Goal: Information Seeking & Learning: Learn about a topic

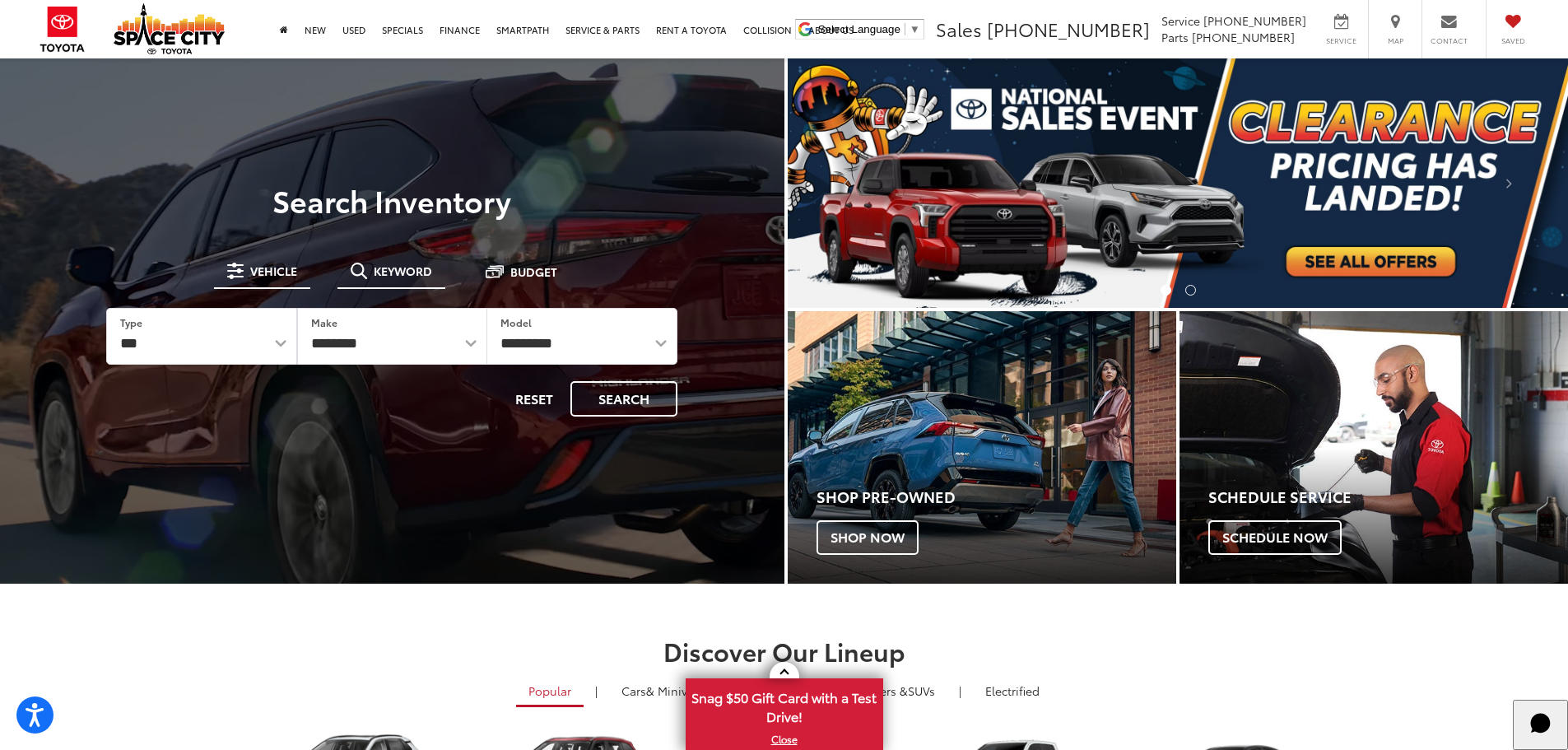
click at [383, 267] on span "Keyword" at bounding box center [402, 271] width 59 height 12
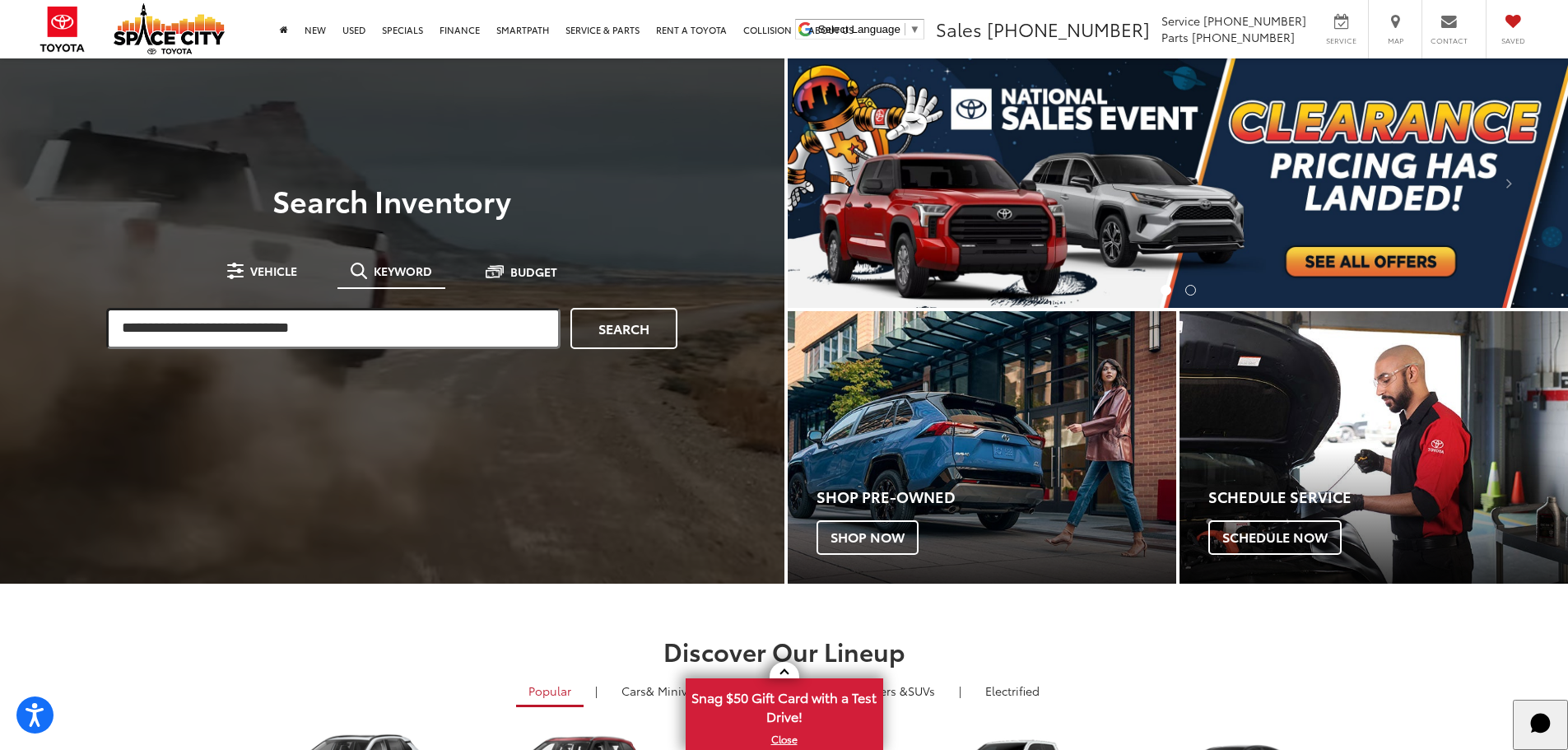
click at [239, 329] on input "search" at bounding box center [333, 328] width 454 height 41
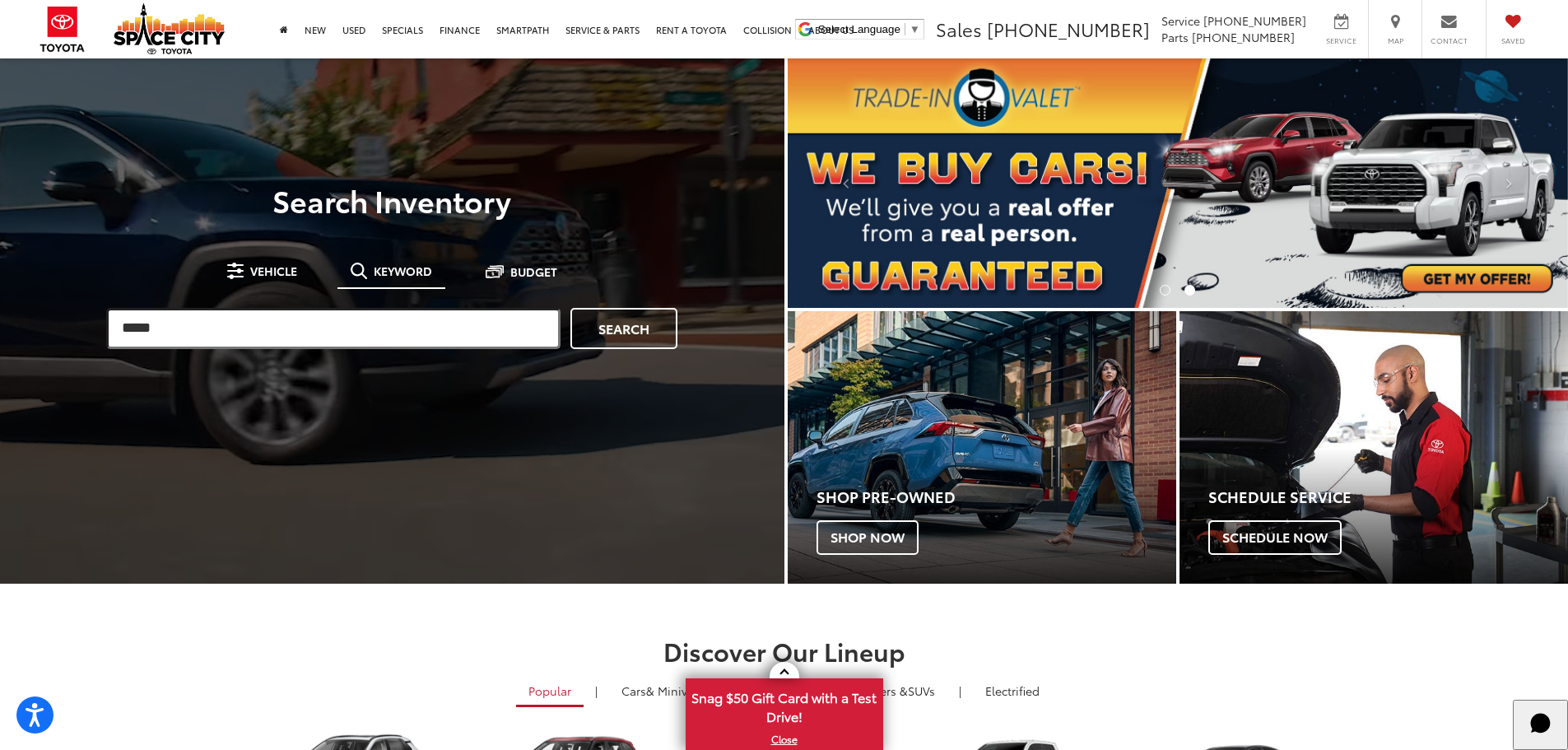
type input "*****"
